Goal: Information Seeking & Learning: Find specific page/section

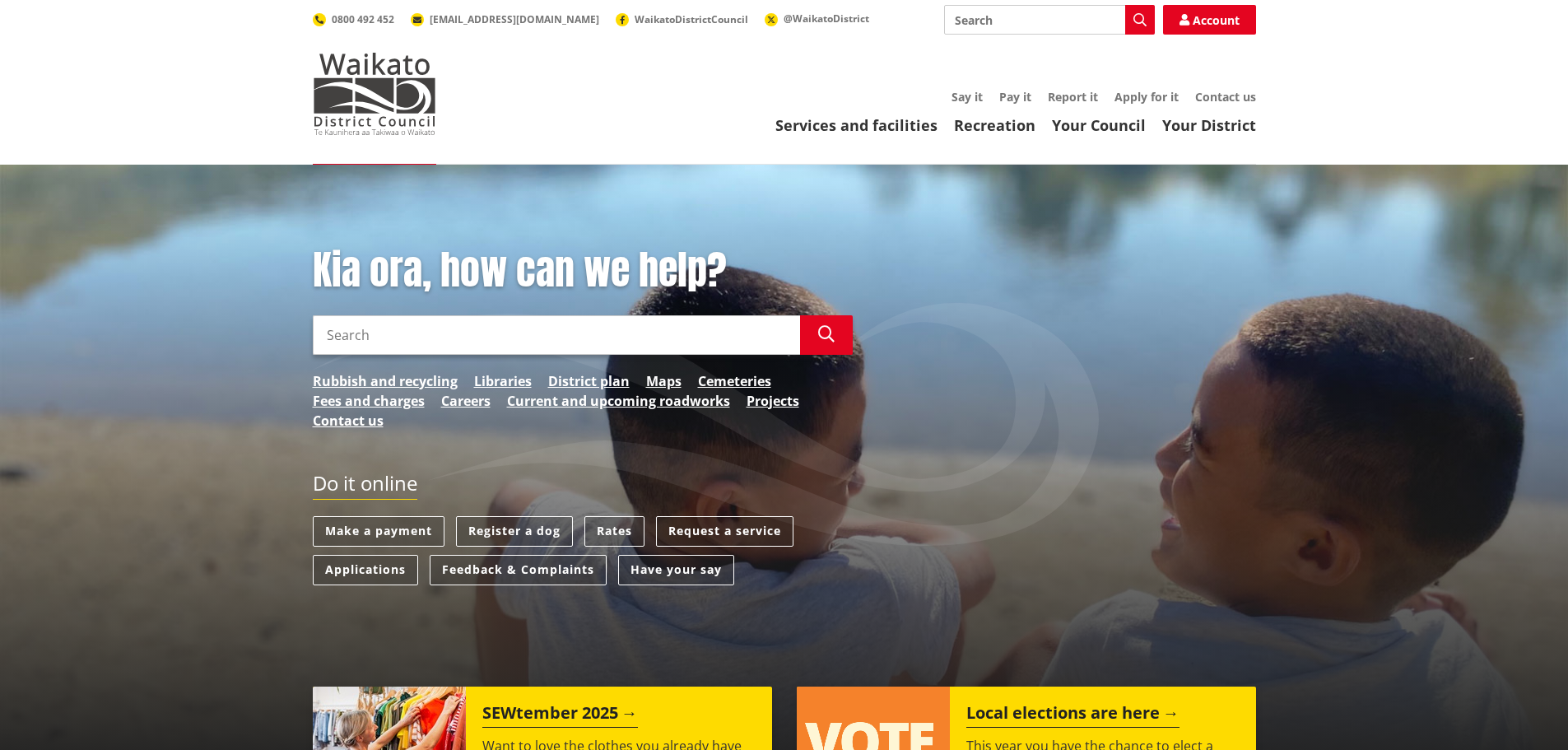
click at [340, 340] on input "Search" at bounding box center [556, 335] width 488 height 40
type input "building records"
click at [806, 341] on button "Search" at bounding box center [826, 335] width 53 height 40
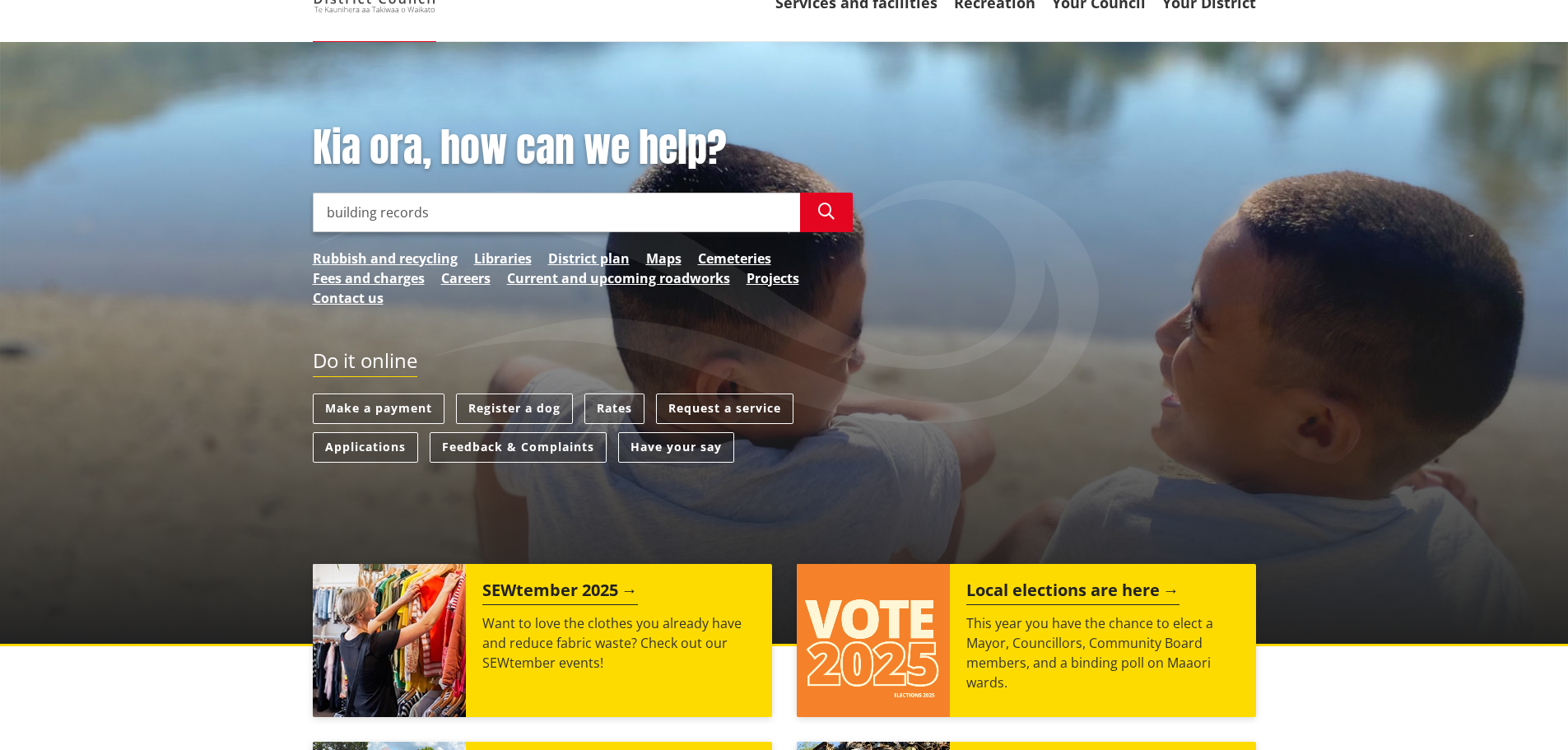
scroll to position [83, 0]
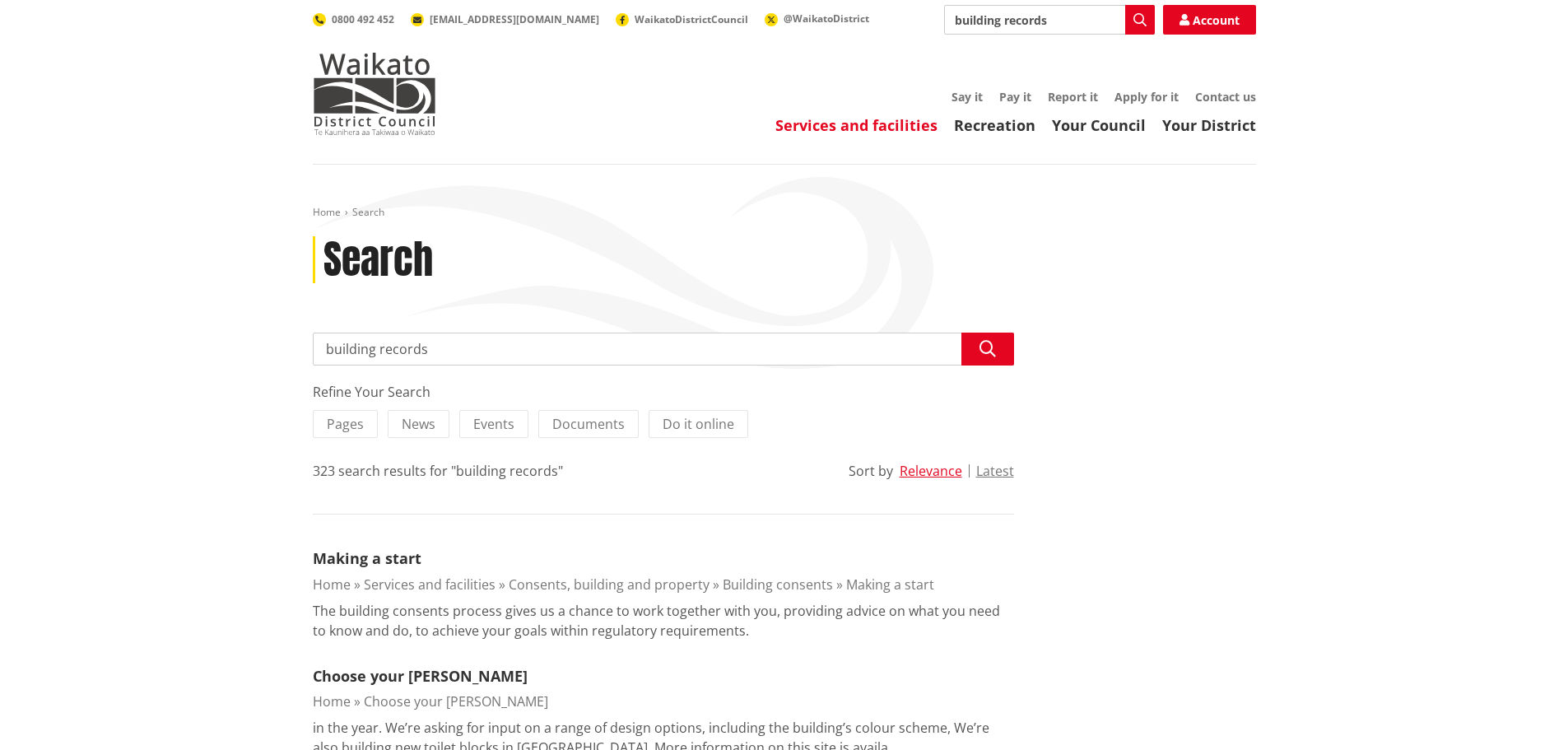
click at [821, 125] on link "Services and facilities" at bounding box center [857, 125] width 163 height 20
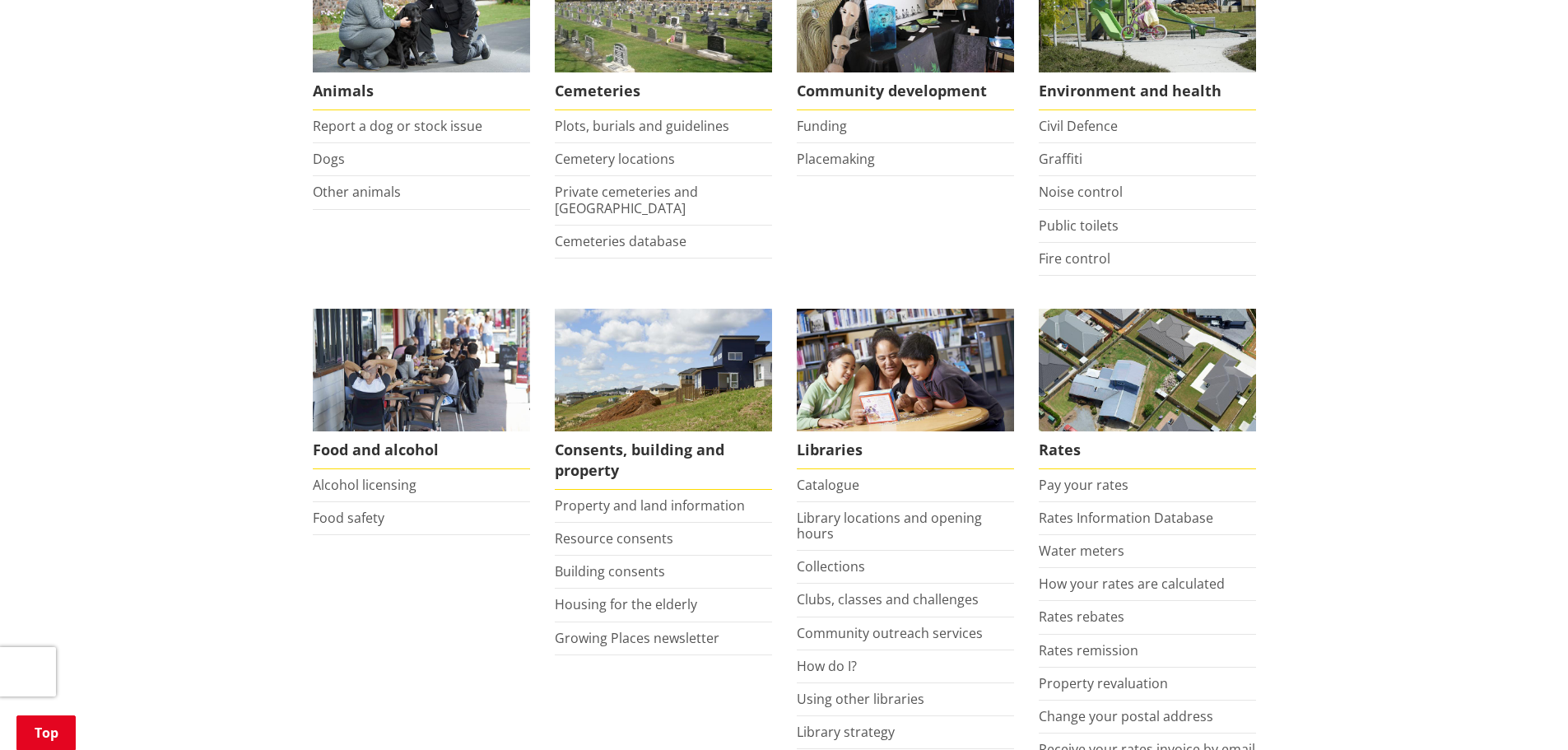
scroll to position [411, 0]
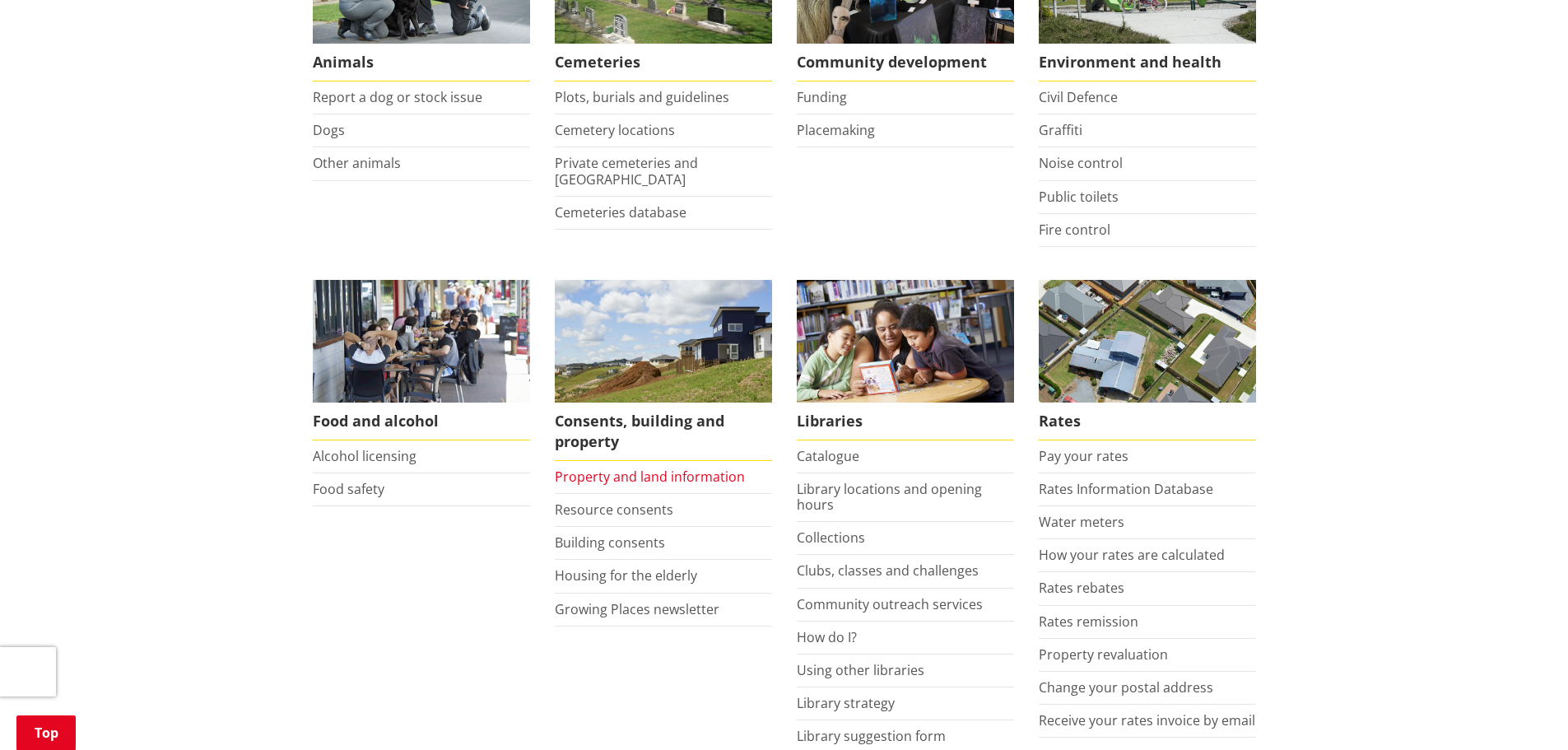
click at [633, 478] on link "Property and land information" at bounding box center [650, 477] width 190 height 18
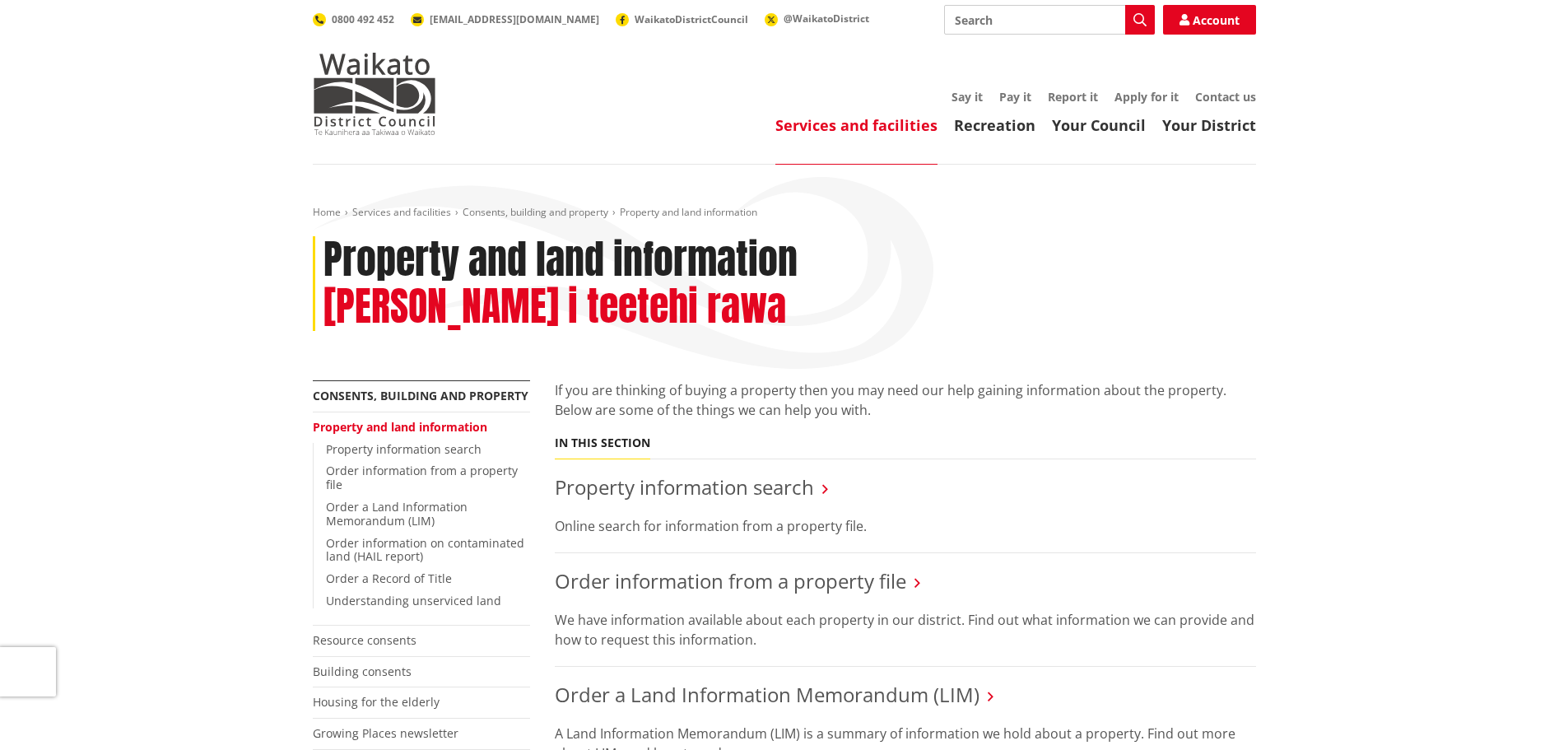
scroll to position [83, 0]
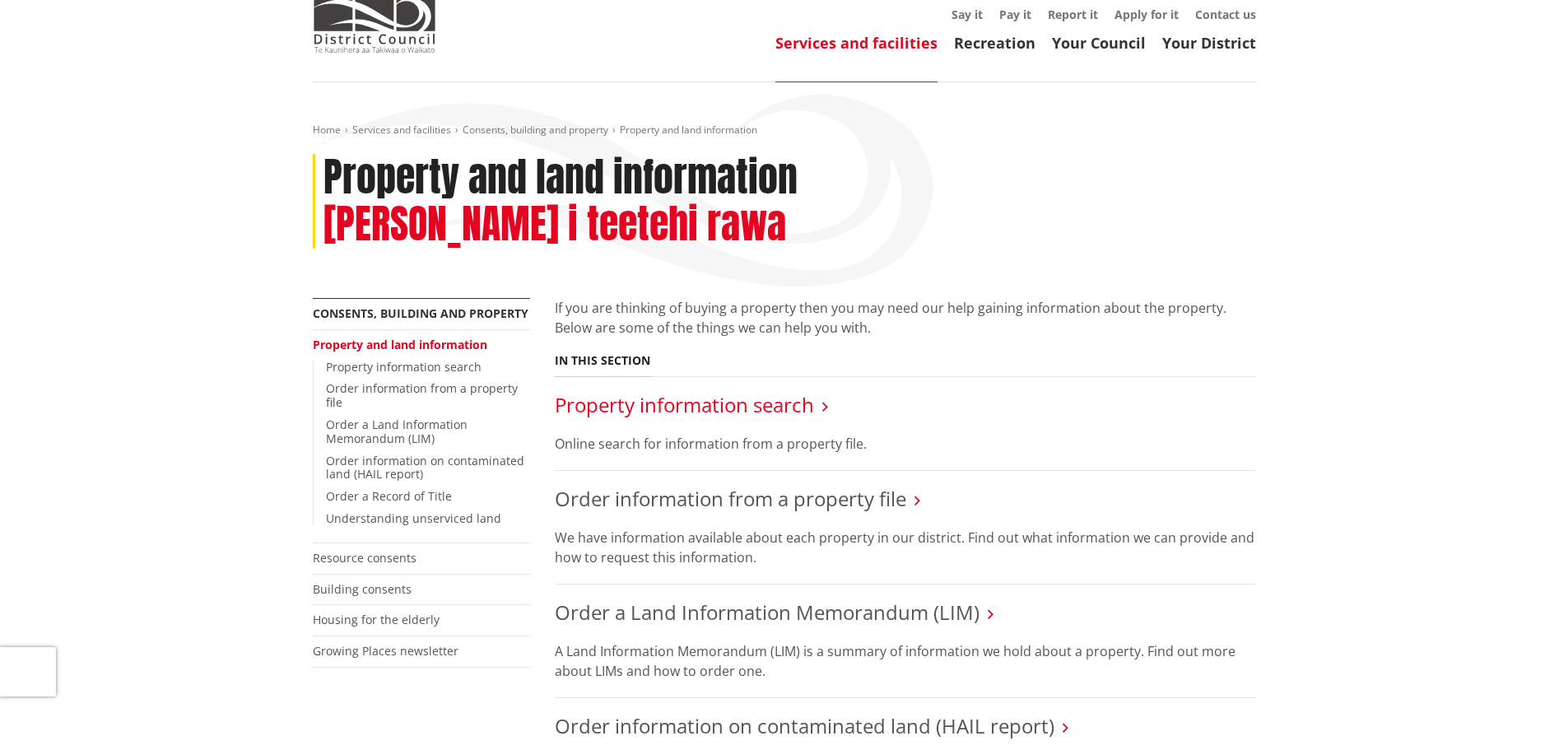
click at [624, 391] on link "Property information search" at bounding box center [684, 404] width 260 height 27
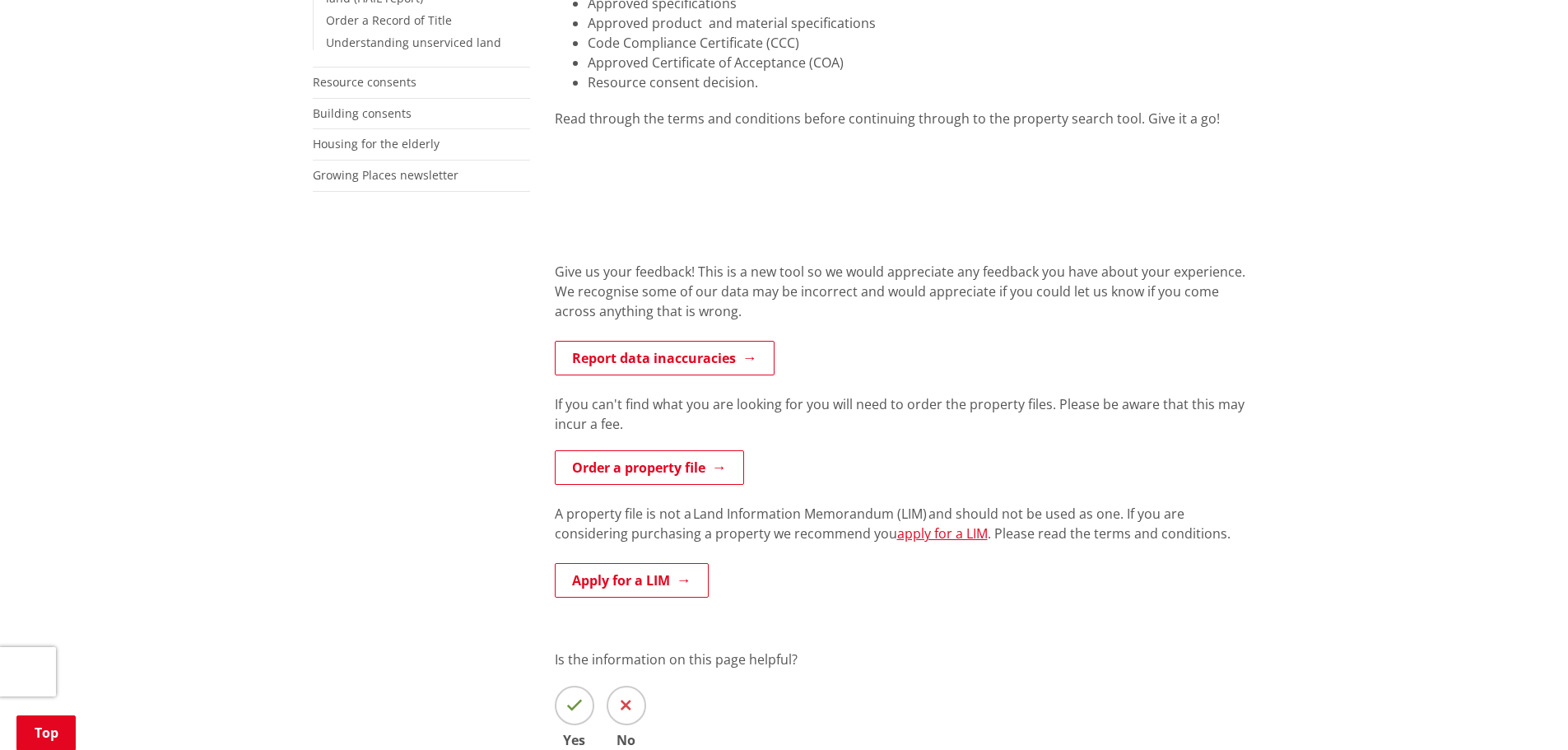
scroll to position [494, 0]
